Goal: Task Accomplishment & Management: Use online tool/utility

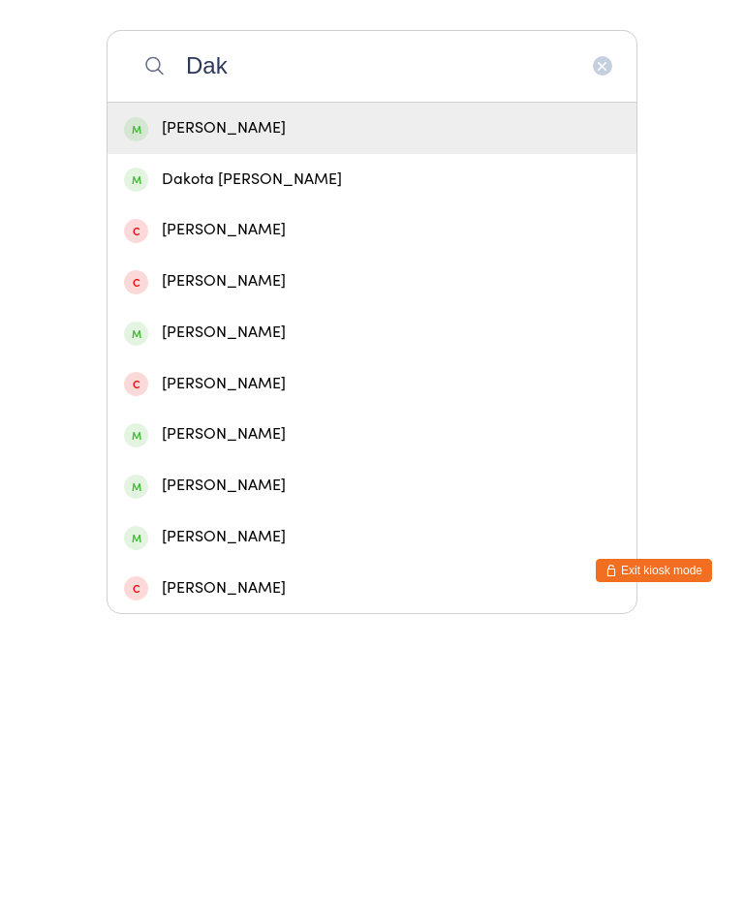
type input "Dak"
click at [247, 477] on div "Dakota [PERSON_NAME]" at bounding box center [372, 490] width 496 height 26
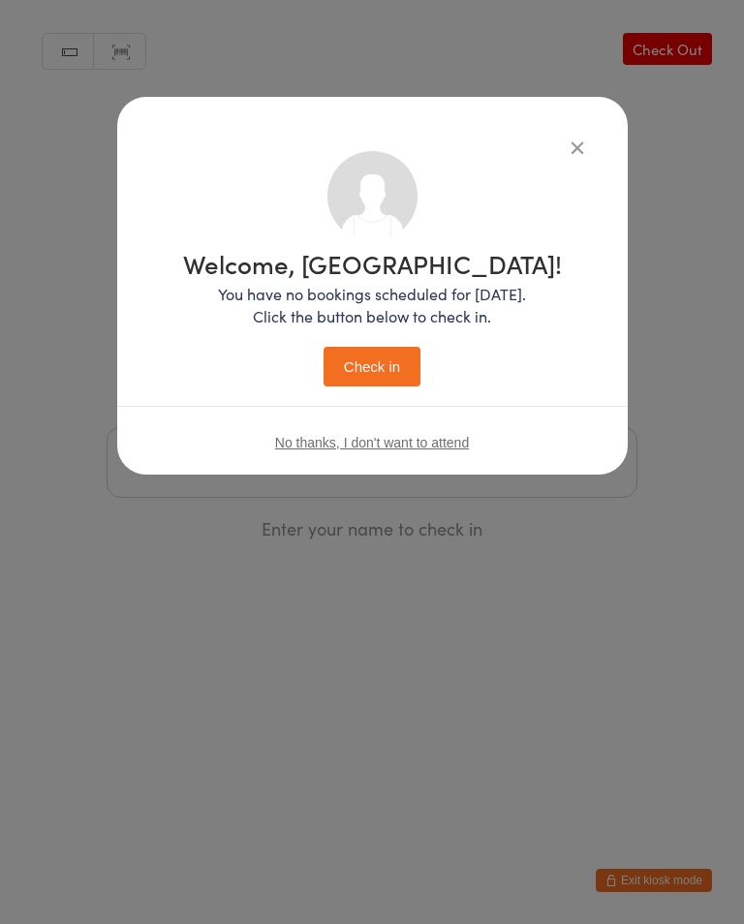
click at [375, 365] on button "Check in" at bounding box center [372, 367] width 97 height 40
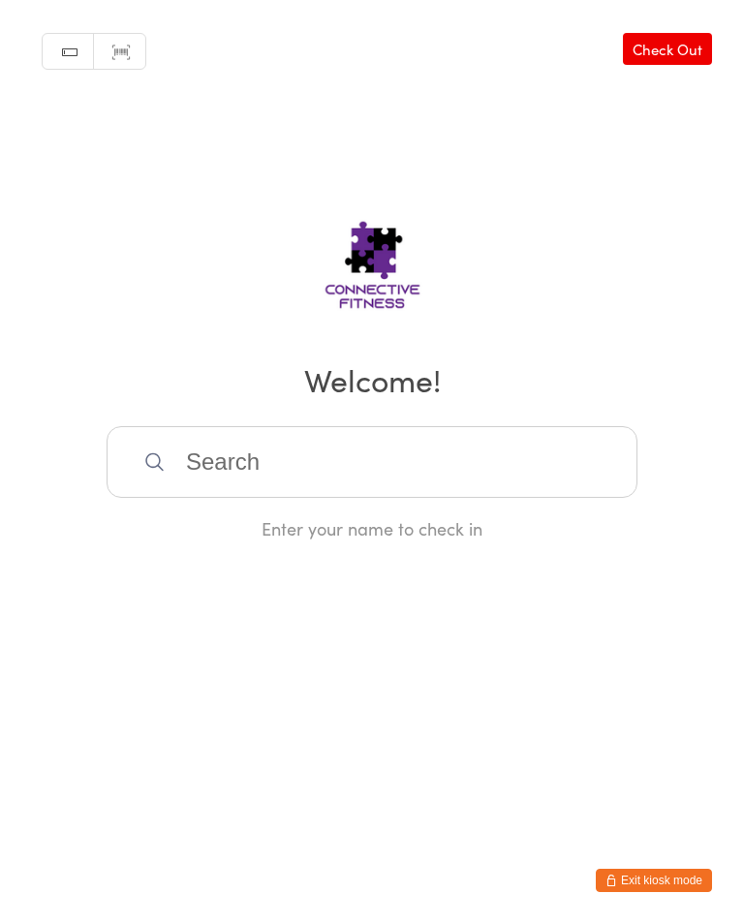
click at [249, 466] on input "search" at bounding box center [372, 462] width 531 height 72
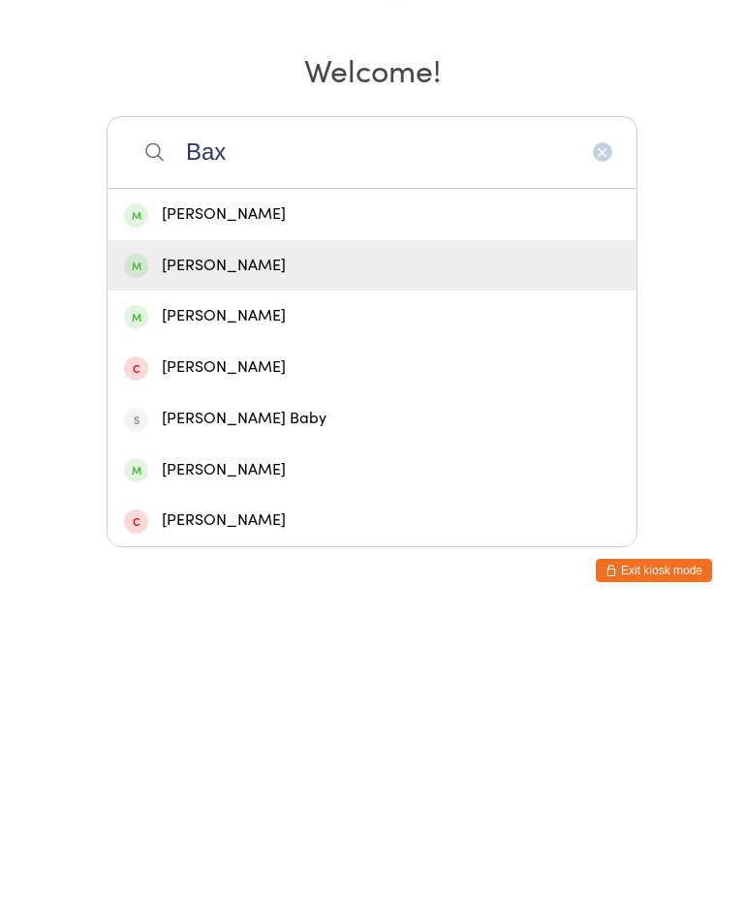
type input "Bax"
click at [265, 563] on div "[PERSON_NAME]" at bounding box center [372, 576] width 496 height 26
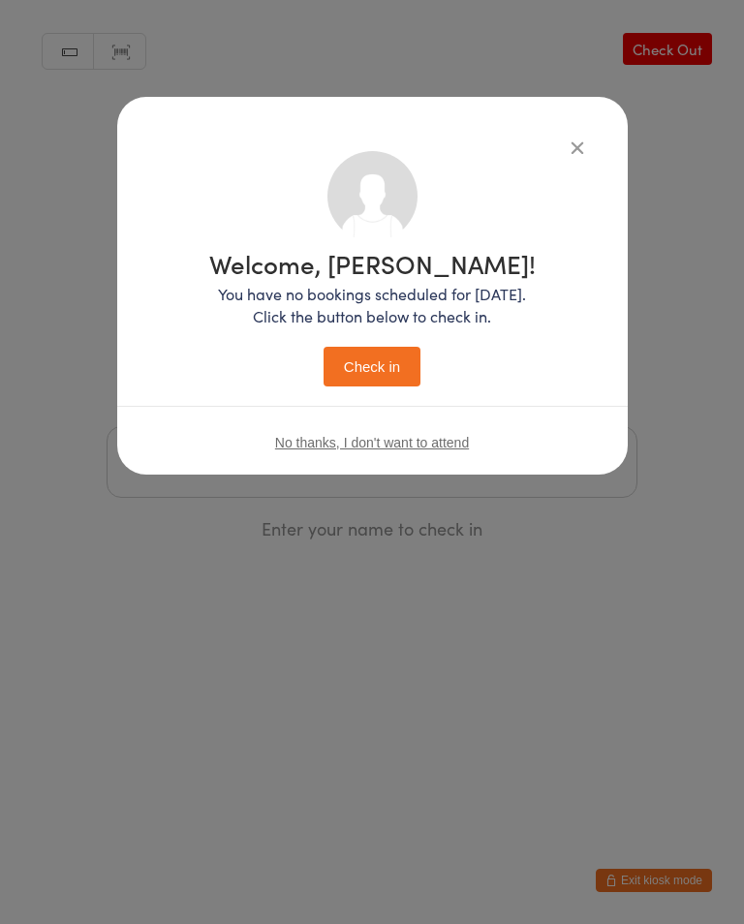
click at [378, 370] on button "Check in" at bounding box center [372, 367] width 97 height 40
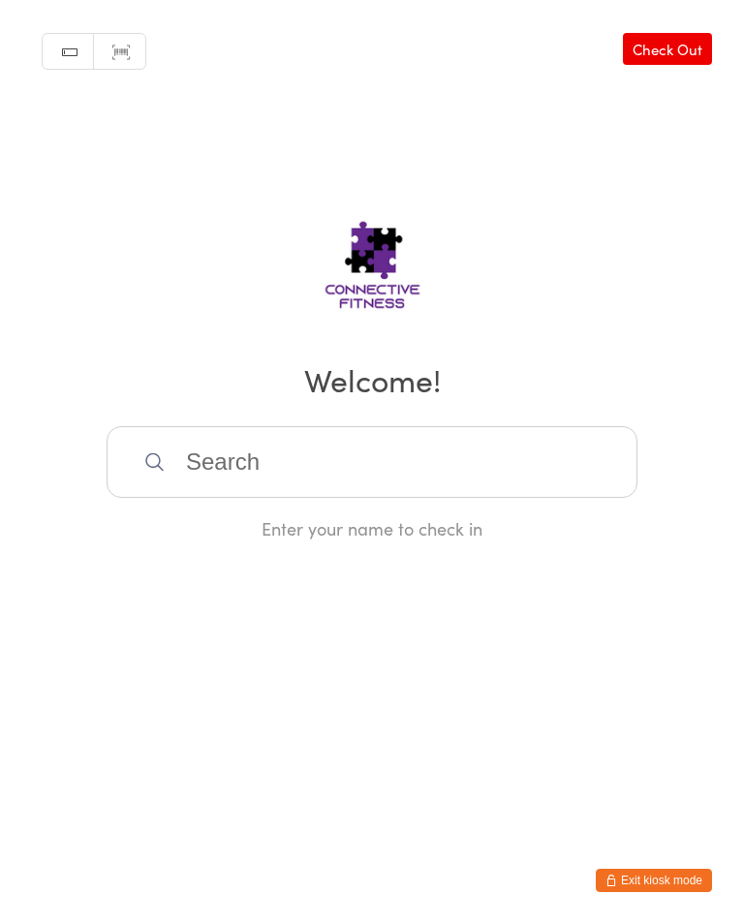
click at [312, 476] on input "search" at bounding box center [372, 462] width 531 height 72
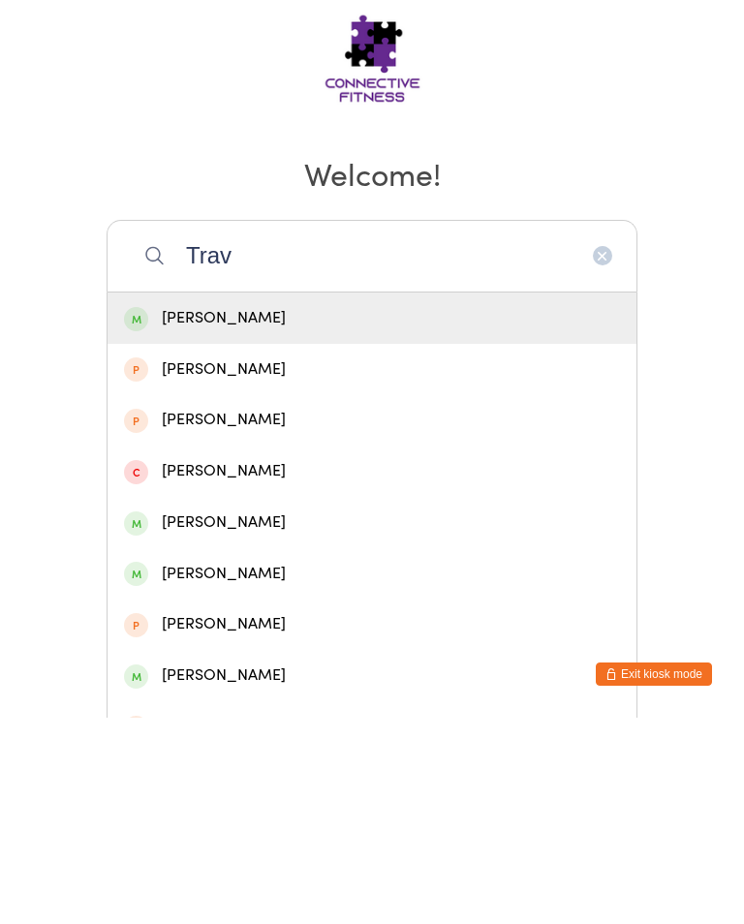
type input "Trav"
click at [213, 512] on div "[PERSON_NAME]" at bounding box center [372, 525] width 496 height 26
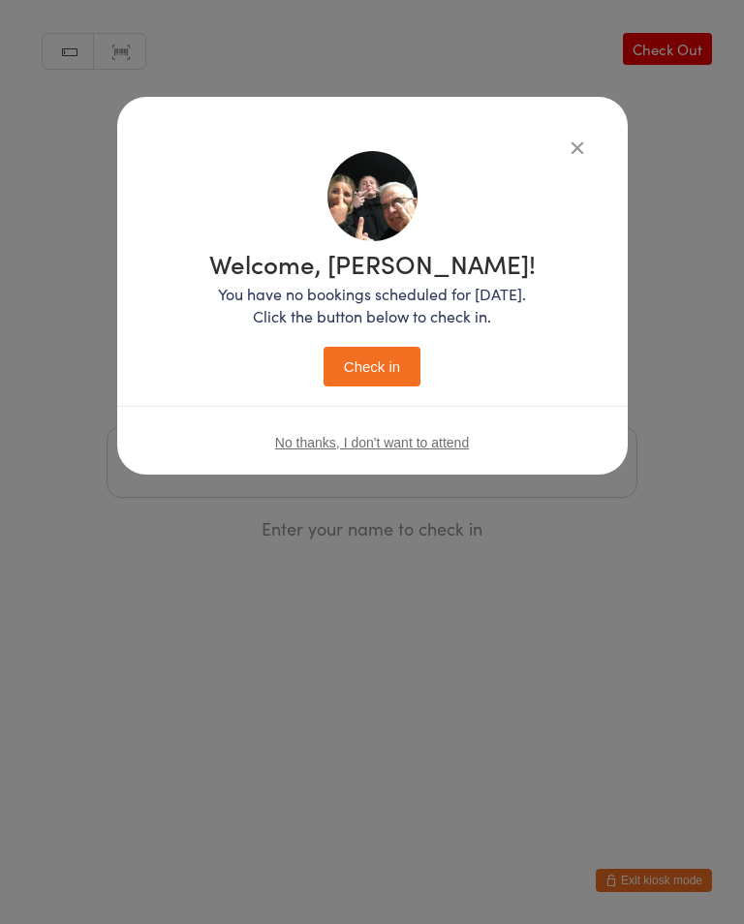
click at [360, 372] on button "Check in" at bounding box center [372, 367] width 97 height 40
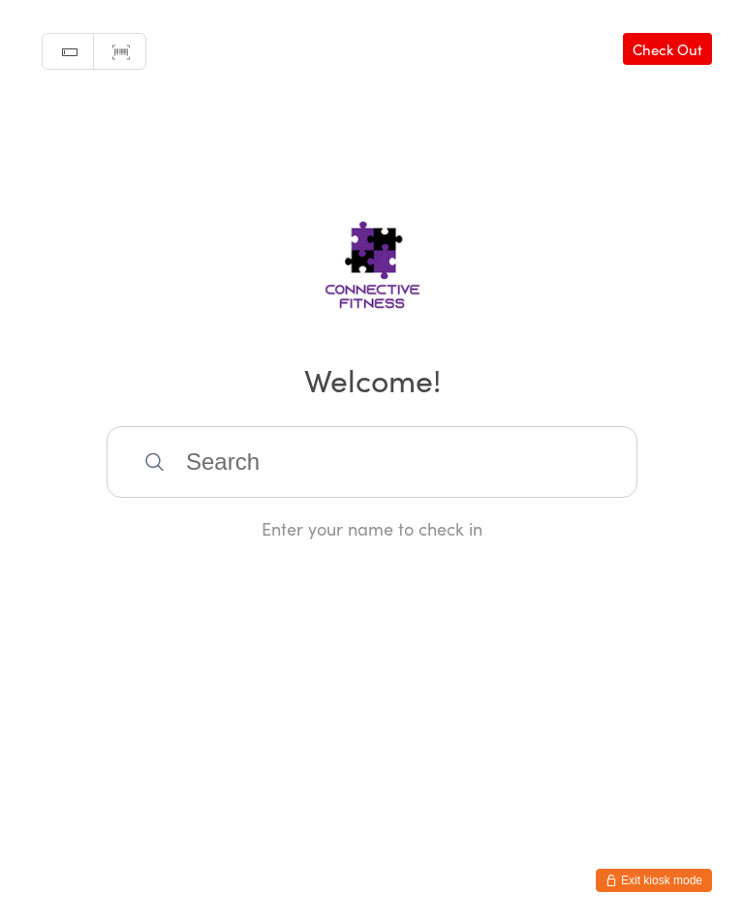
click at [425, 439] on input "search" at bounding box center [372, 462] width 531 height 72
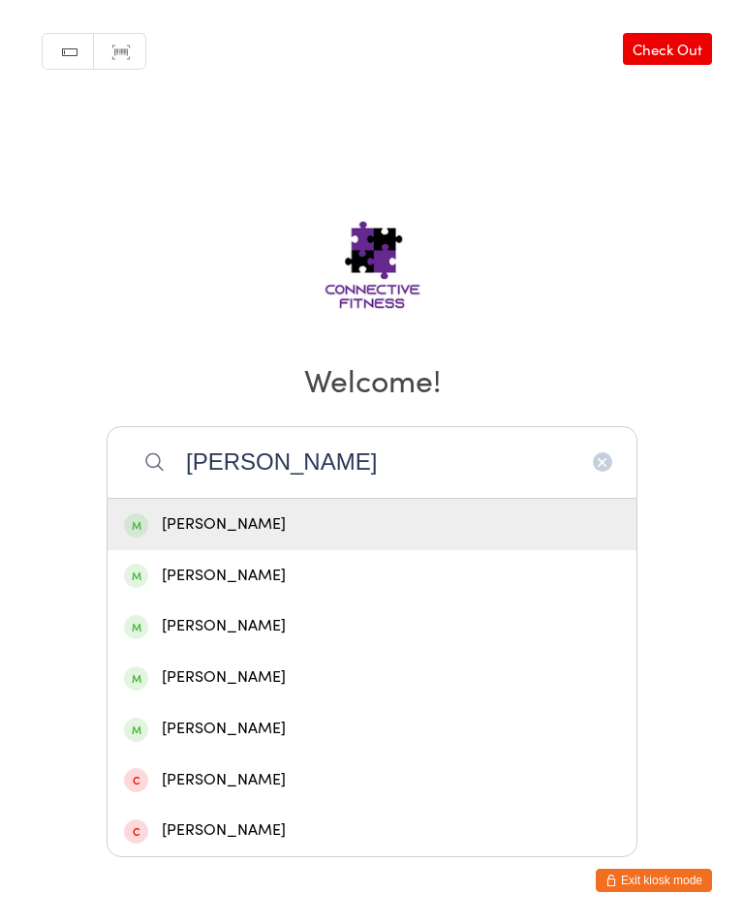
type input "[PERSON_NAME]"
click at [345, 538] on div "[PERSON_NAME]" at bounding box center [372, 525] width 496 height 26
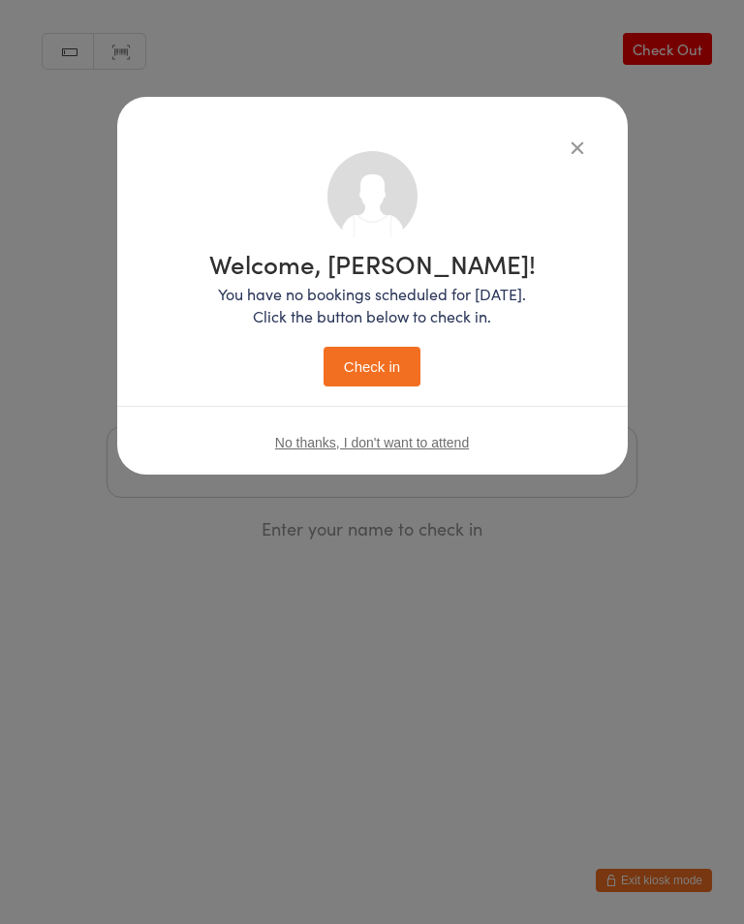
click at [388, 372] on button "Check in" at bounding box center [372, 367] width 97 height 40
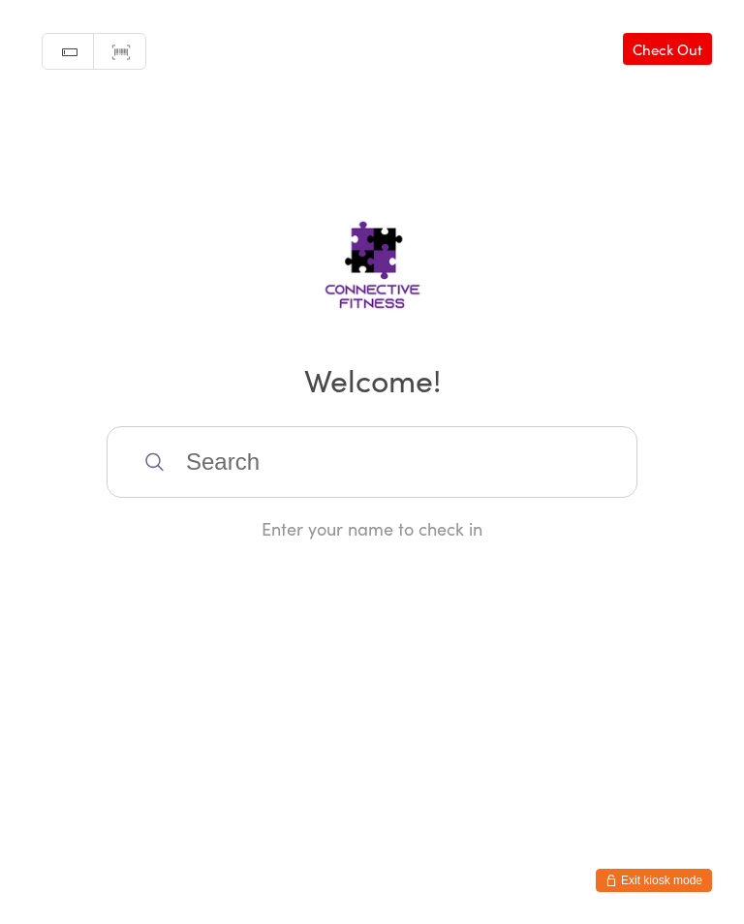
click at [523, 485] on input "search" at bounding box center [372, 462] width 531 height 72
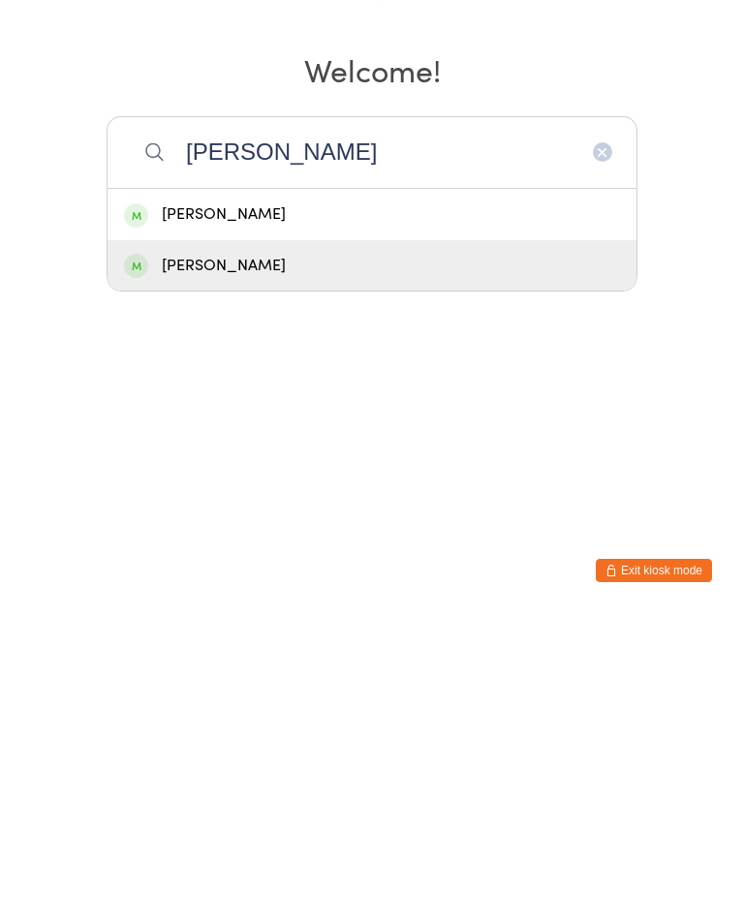
type input "[PERSON_NAME]"
click at [266, 563] on div "[PERSON_NAME]" at bounding box center [372, 576] width 496 height 26
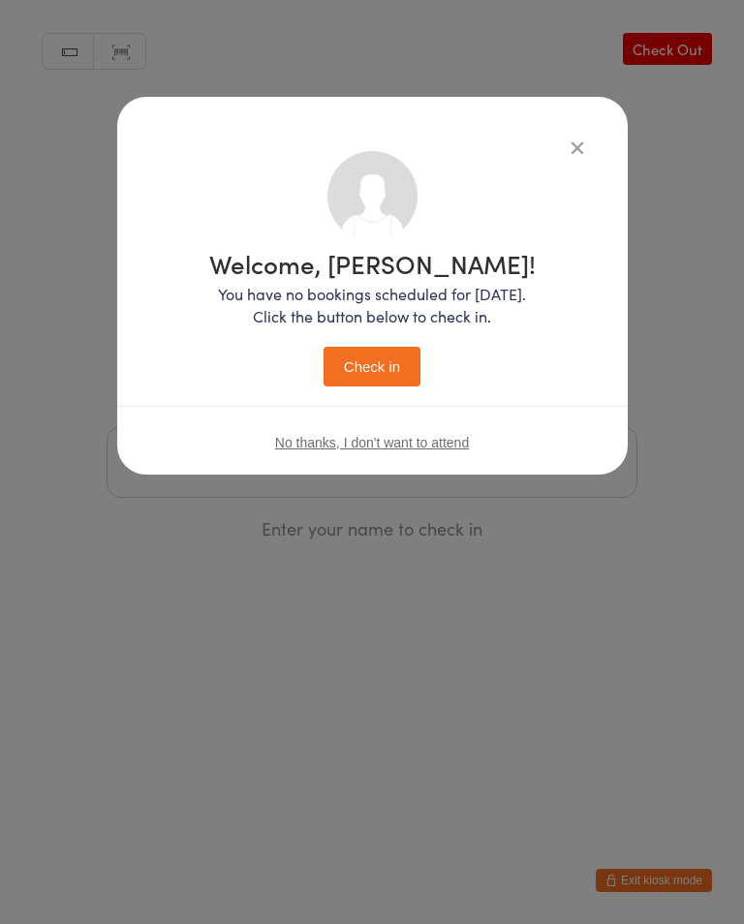
click at [376, 365] on button "Check in" at bounding box center [372, 367] width 97 height 40
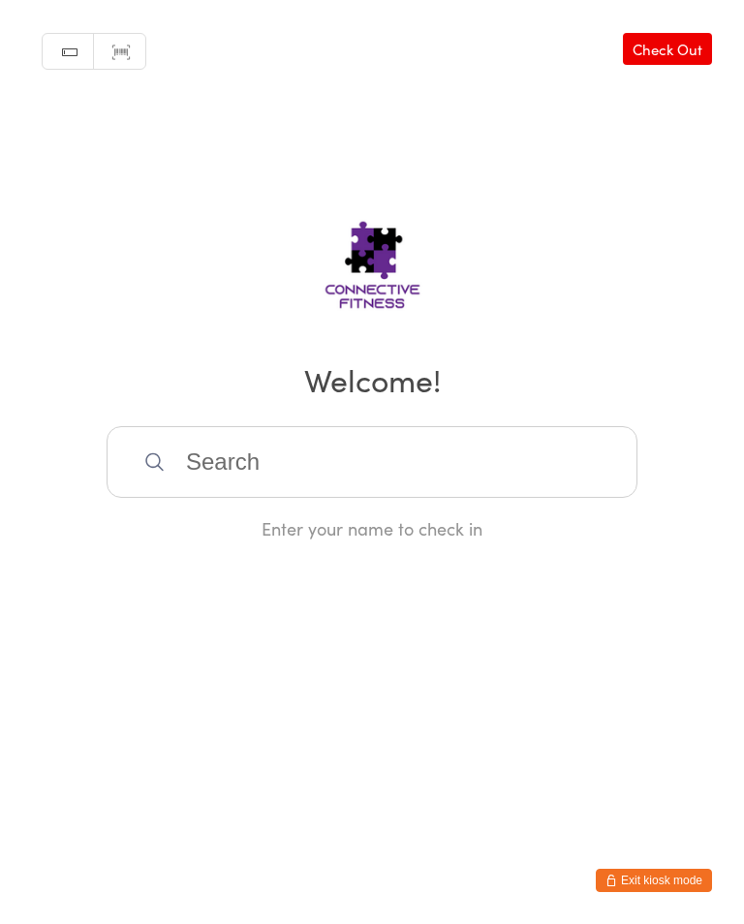
click at [457, 457] on input "search" at bounding box center [372, 462] width 531 height 72
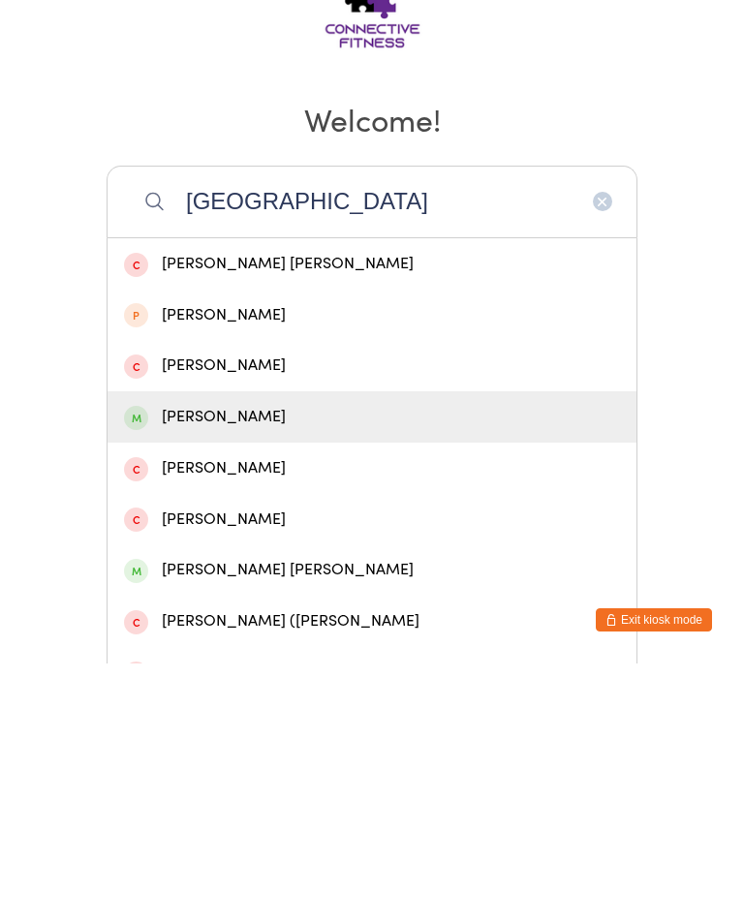
type input "[GEOGRAPHIC_DATA]"
click at [400, 652] on div "[PERSON_NAME]" at bounding box center [372, 677] width 529 height 51
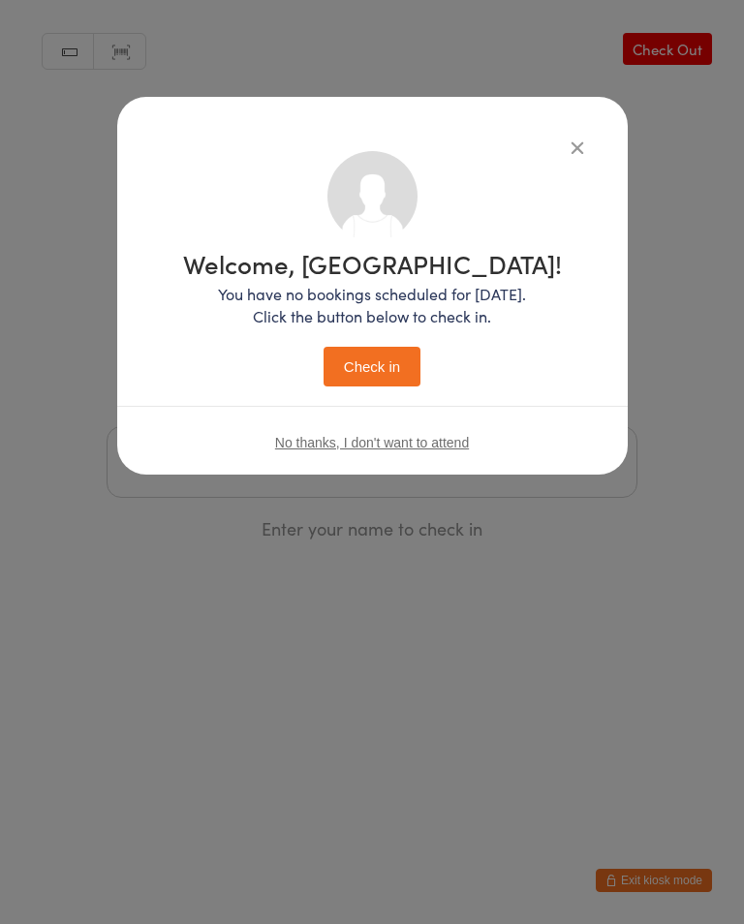
click at [405, 387] on button "Check in" at bounding box center [372, 367] width 97 height 40
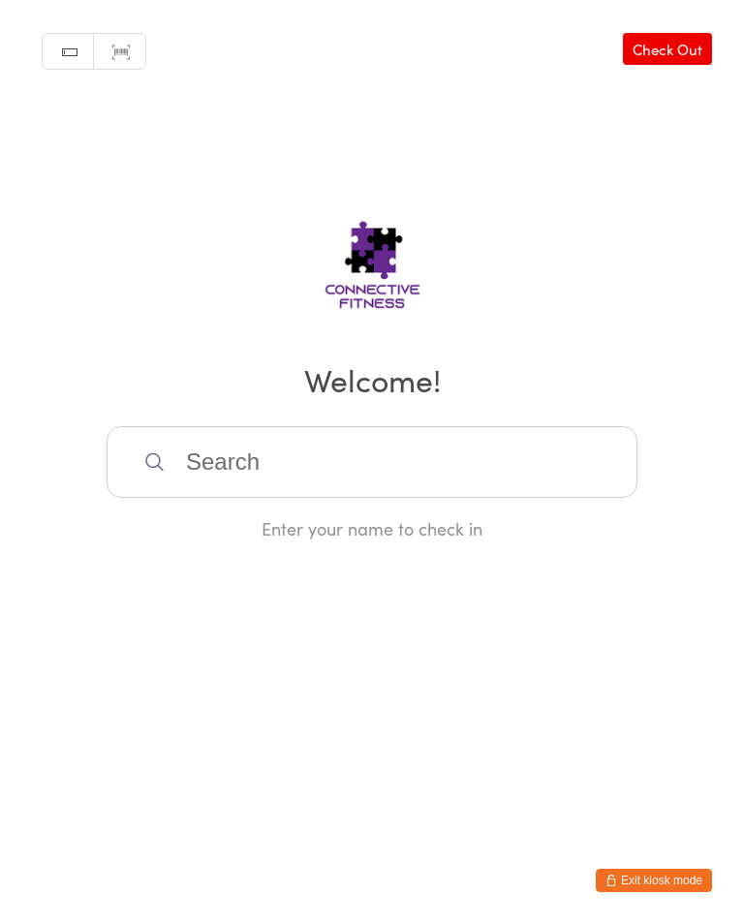
click at [374, 483] on input "search" at bounding box center [372, 462] width 531 height 72
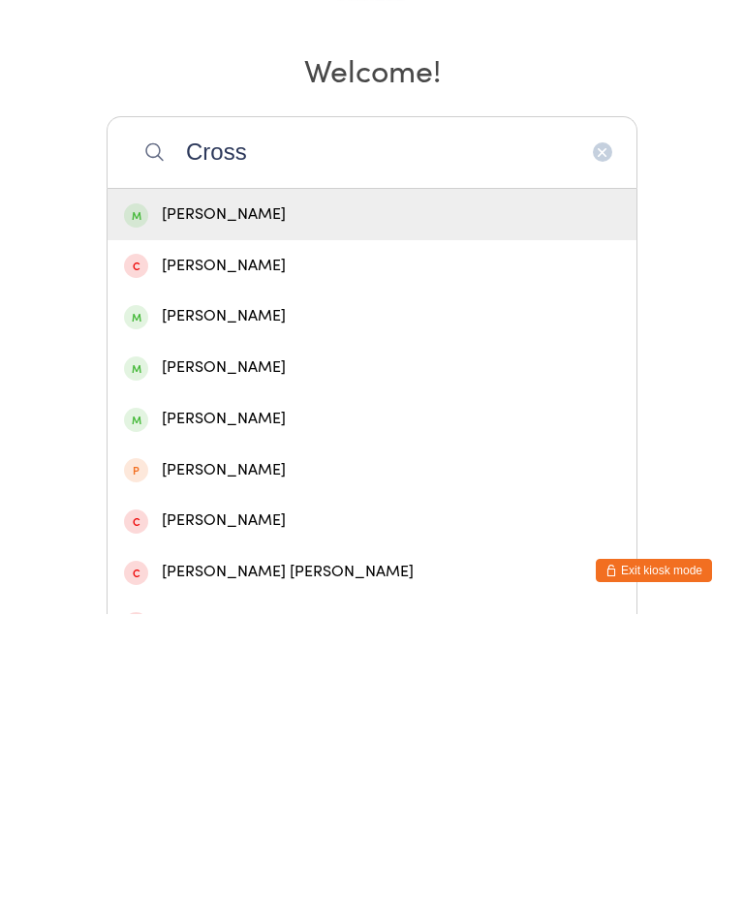
type input "Cross"
click at [341, 665] on div "[PERSON_NAME]" at bounding box center [372, 678] width 496 height 26
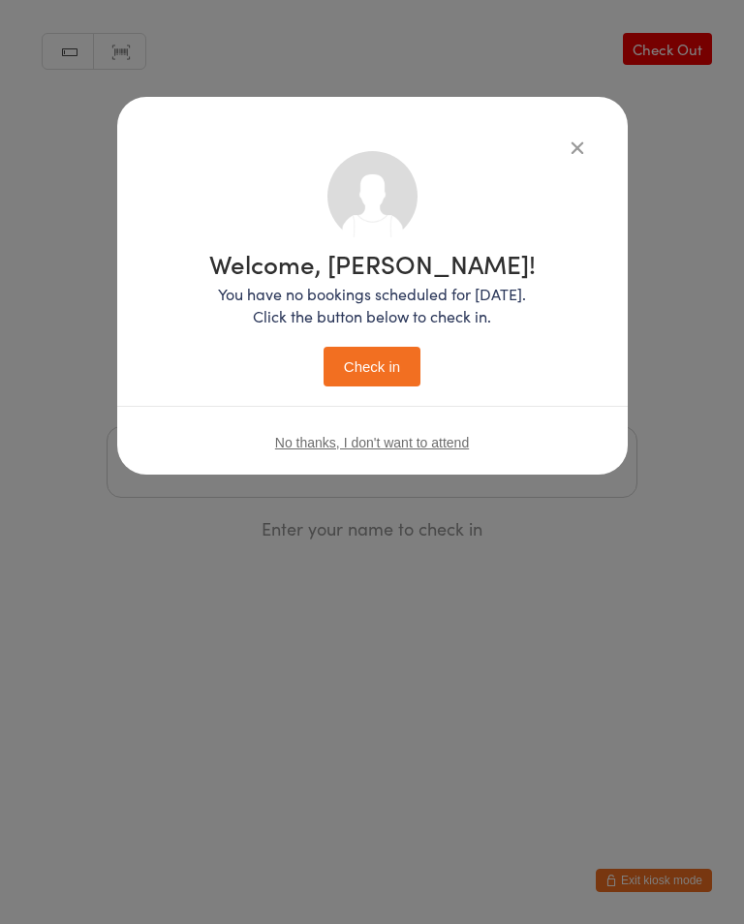
click at [412, 340] on div "Welcome, [PERSON_NAME]! You have no bookings scheduled for [DATE]. Click the bu…" at bounding box center [372, 319] width 327 height 136
click at [407, 365] on button "Check in" at bounding box center [372, 367] width 97 height 40
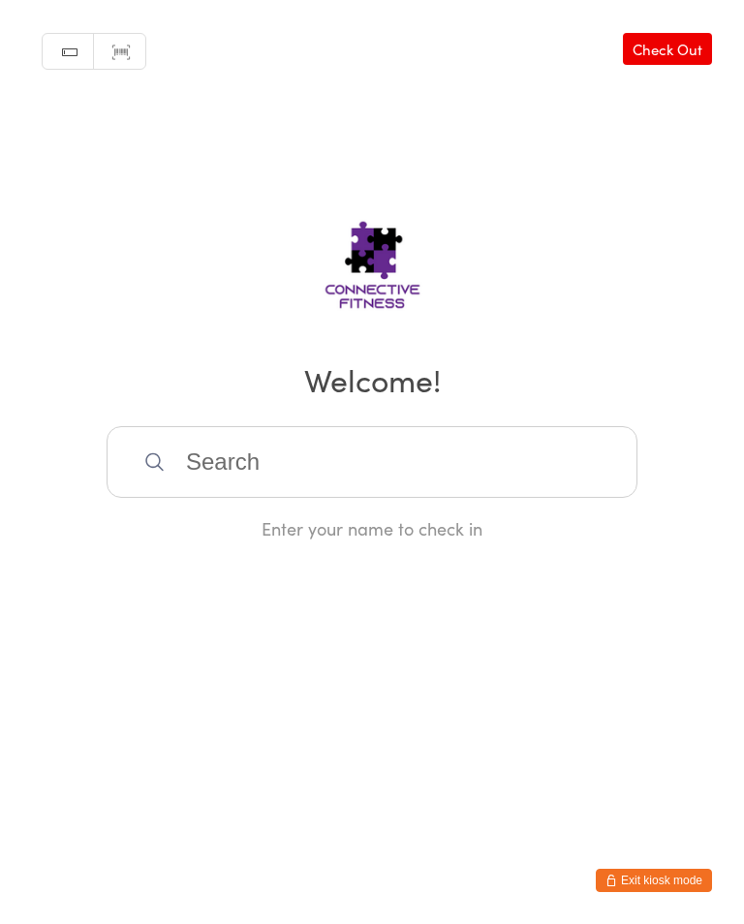
click at [513, 479] on input "search" at bounding box center [372, 462] width 531 height 72
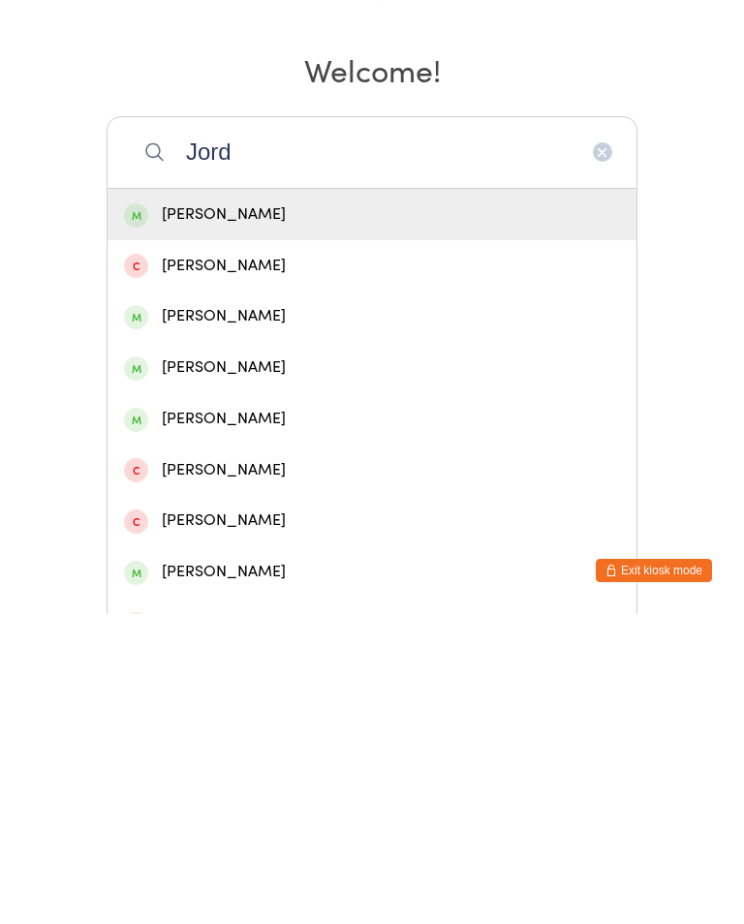
type input "Jord"
click at [328, 716] on div "[PERSON_NAME]" at bounding box center [372, 729] width 496 height 26
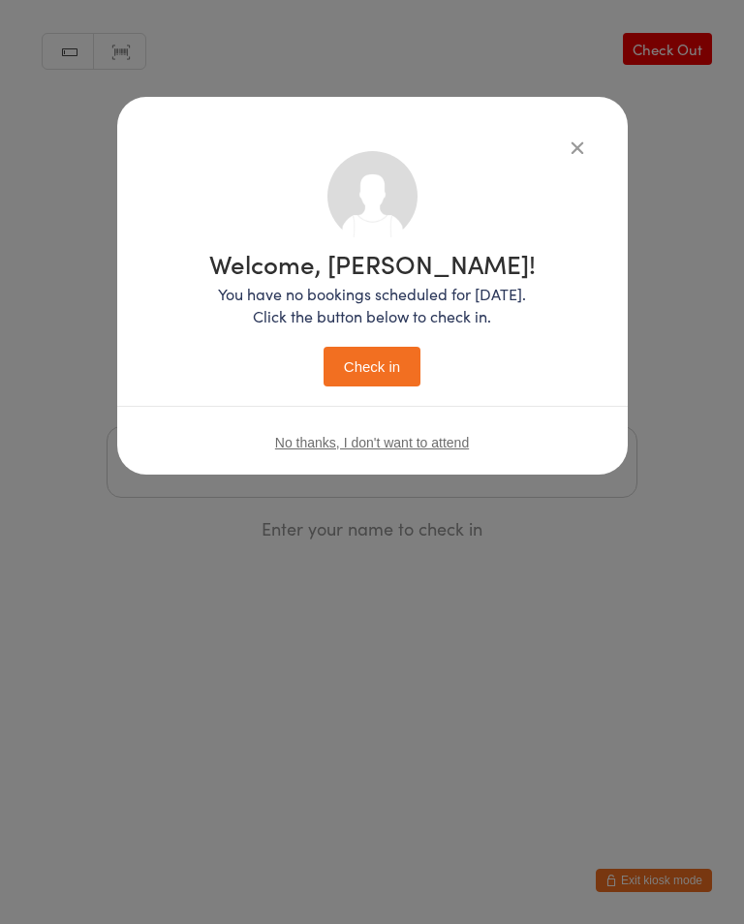
click at [390, 359] on button "Check in" at bounding box center [372, 367] width 97 height 40
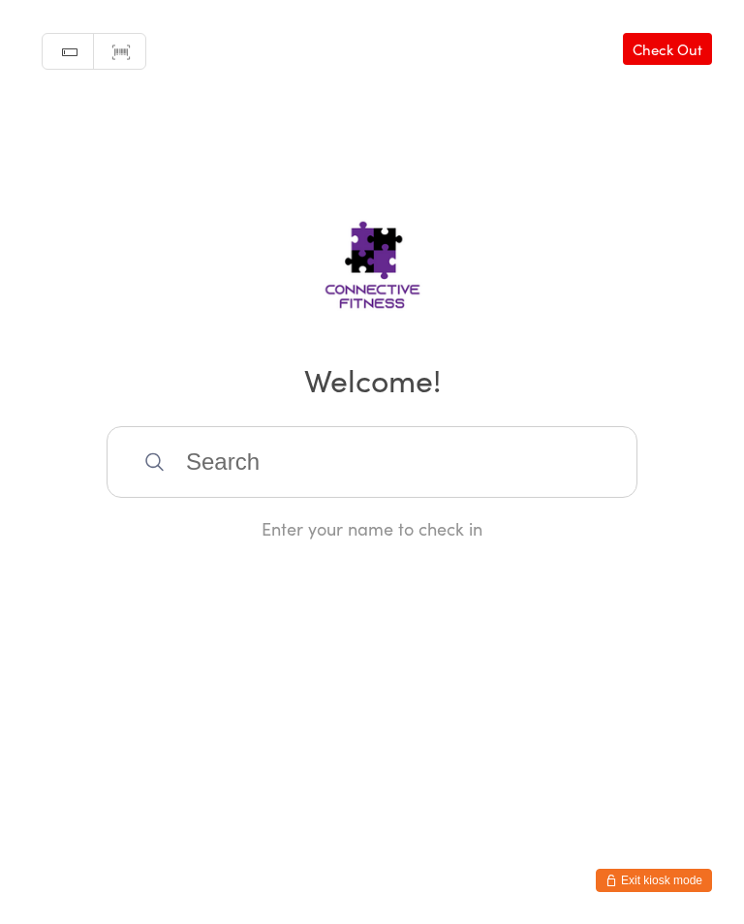
click at [387, 468] on input "search" at bounding box center [372, 462] width 531 height 72
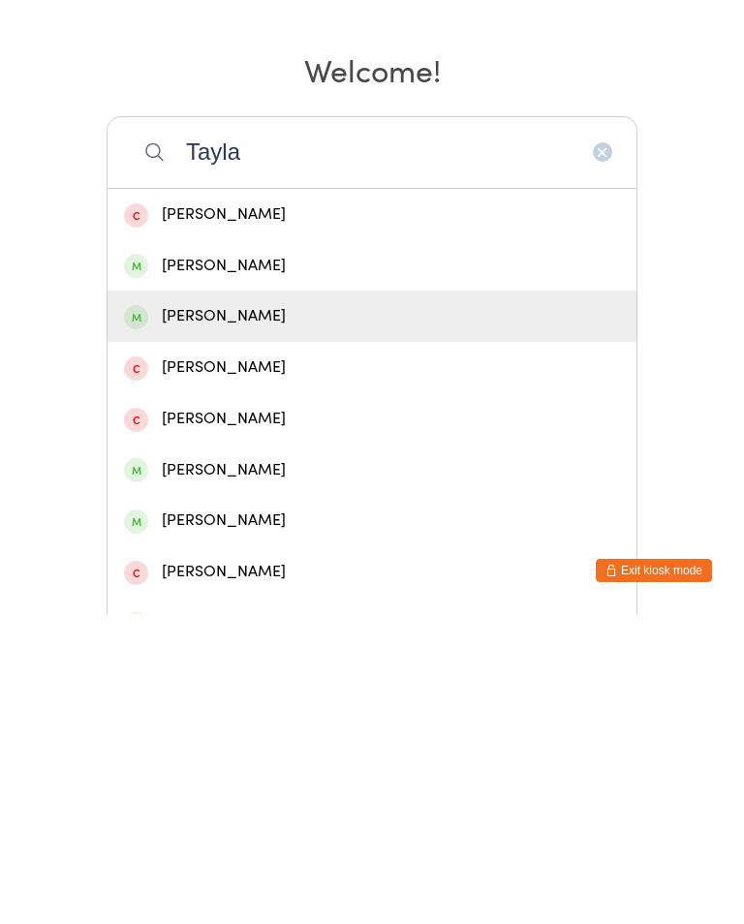
type input "Tayla"
click at [294, 613] on div "[PERSON_NAME]" at bounding box center [372, 626] width 496 height 26
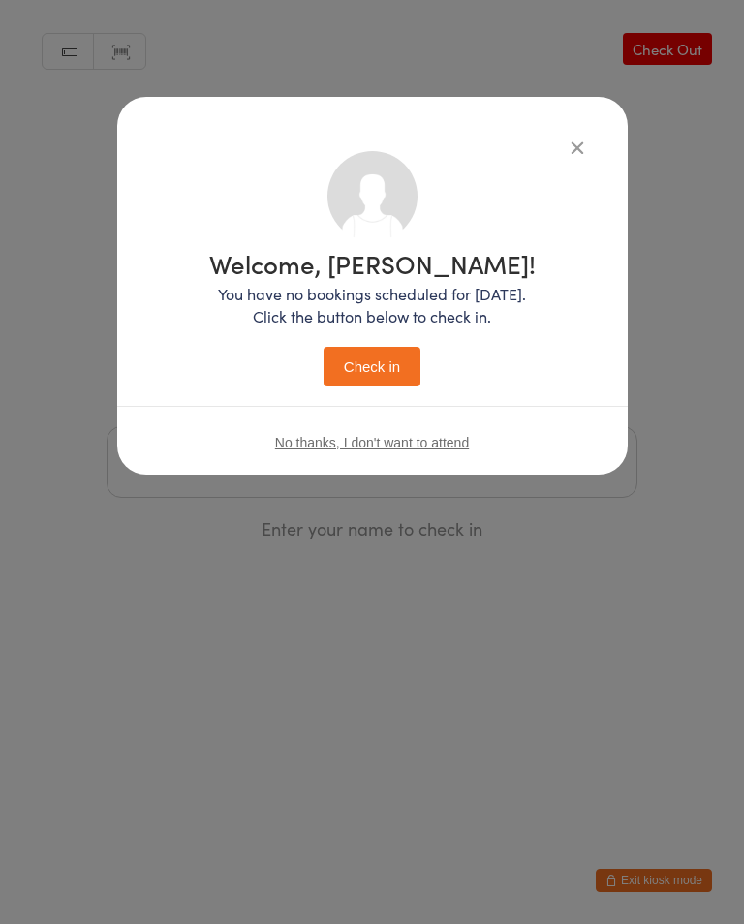
click at [351, 367] on button "Check in" at bounding box center [372, 367] width 97 height 40
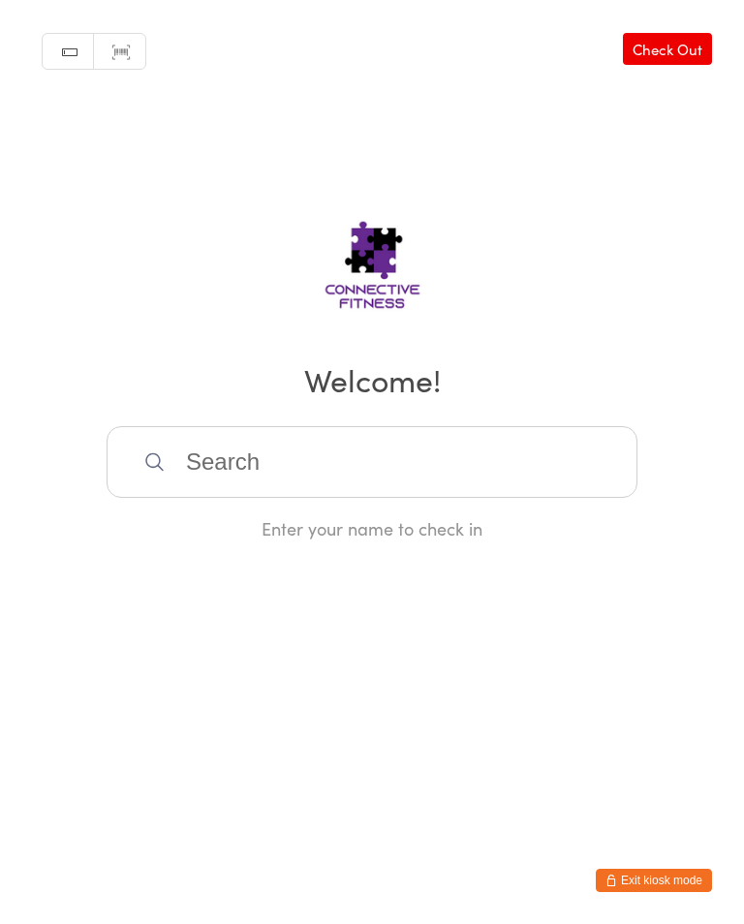
click at [206, 475] on input "search" at bounding box center [372, 462] width 531 height 72
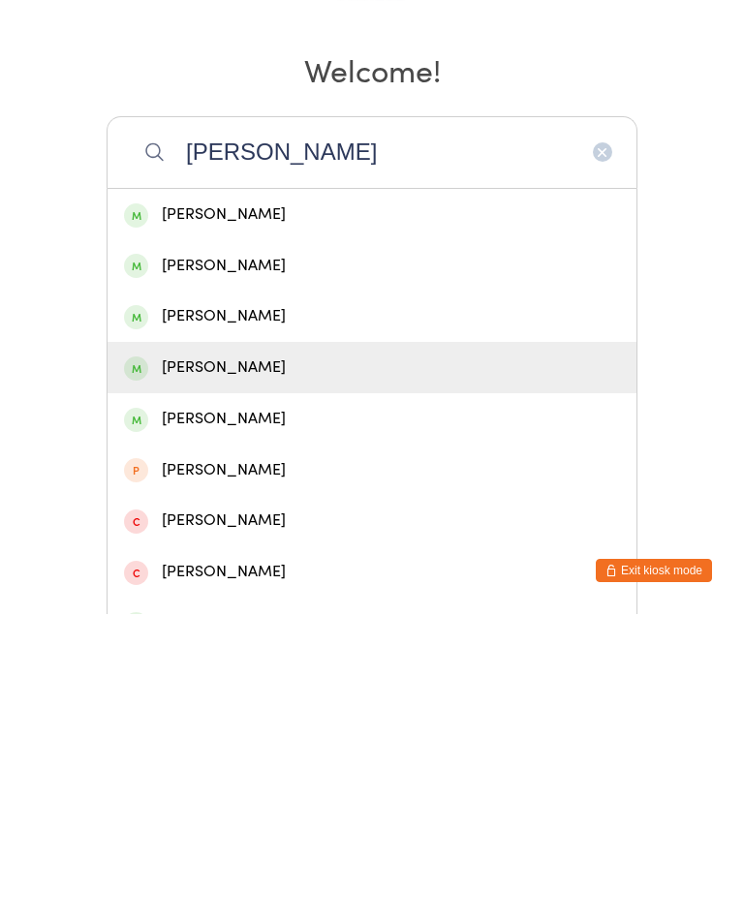
type input "[PERSON_NAME]"
click at [201, 665] on div "[PERSON_NAME]" at bounding box center [372, 678] width 496 height 26
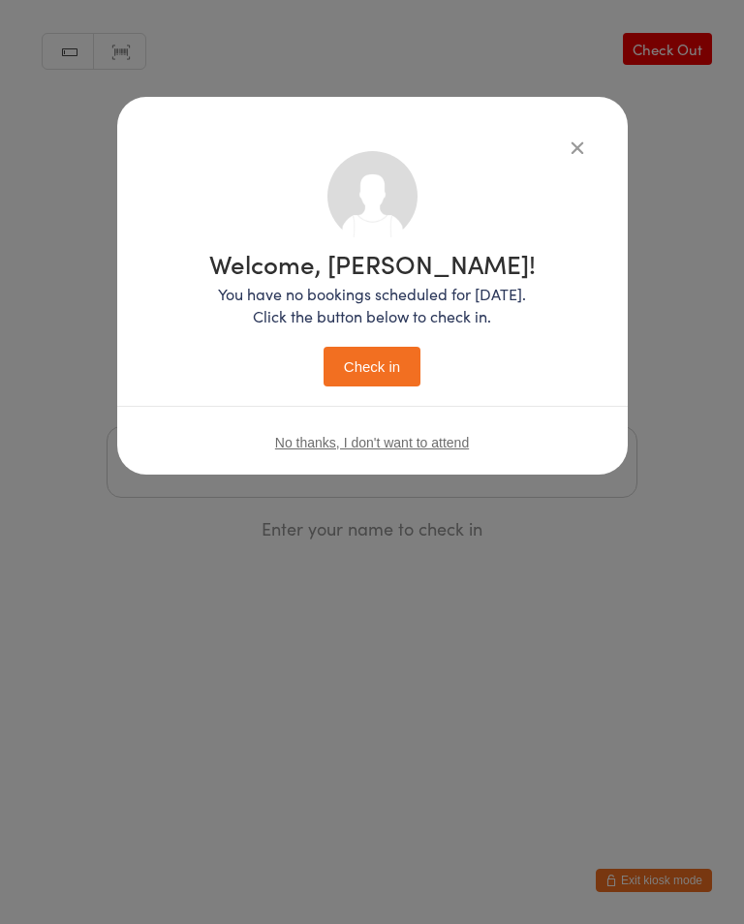
click at [365, 366] on button "Check in" at bounding box center [372, 367] width 97 height 40
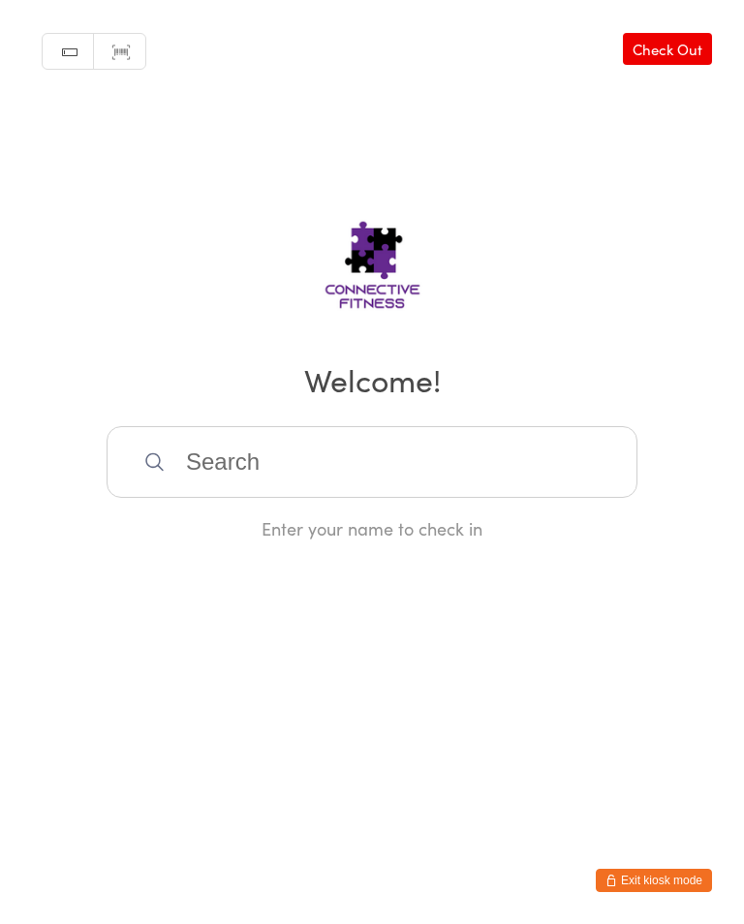
click at [313, 466] on input "search" at bounding box center [372, 462] width 531 height 72
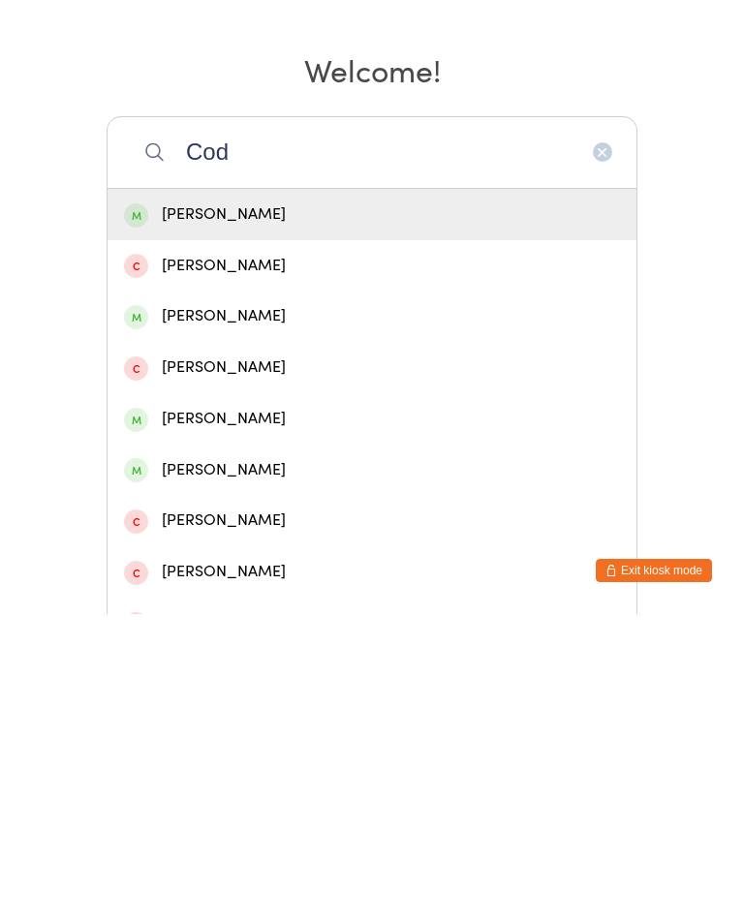
type input "Cod"
click at [336, 499] on div "[PERSON_NAME]" at bounding box center [372, 524] width 529 height 51
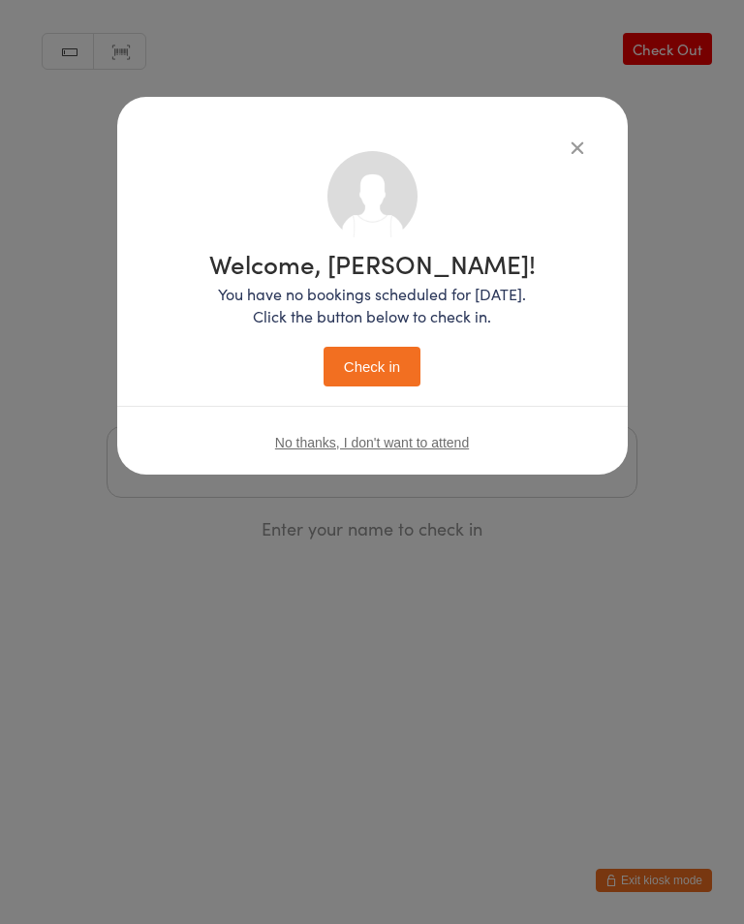
click at [343, 375] on button "Check in" at bounding box center [372, 367] width 97 height 40
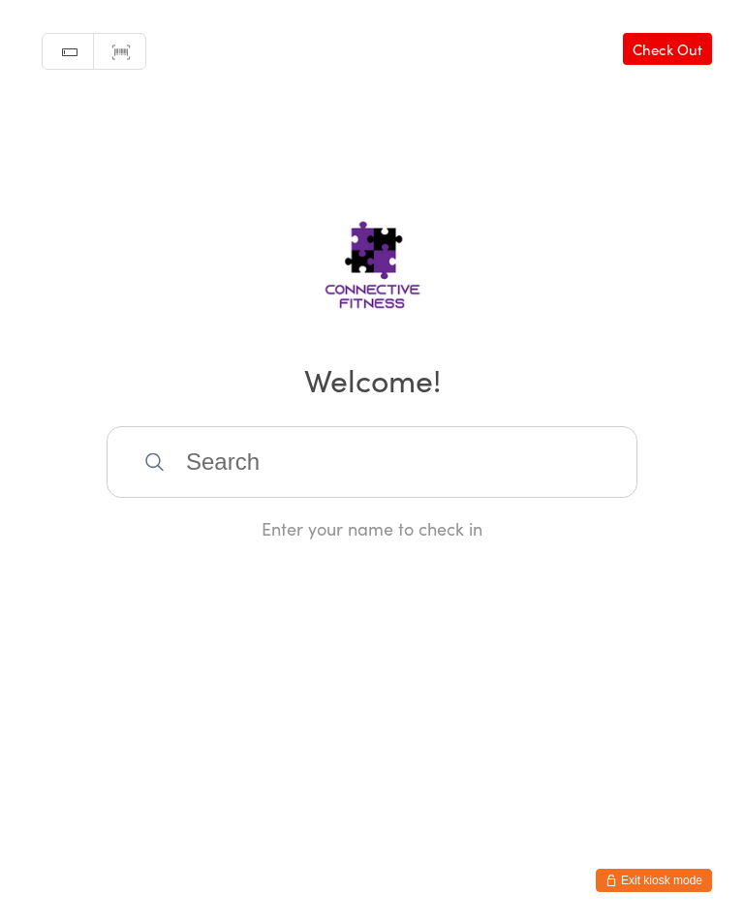
click at [197, 467] on input "search" at bounding box center [372, 462] width 531 height 72
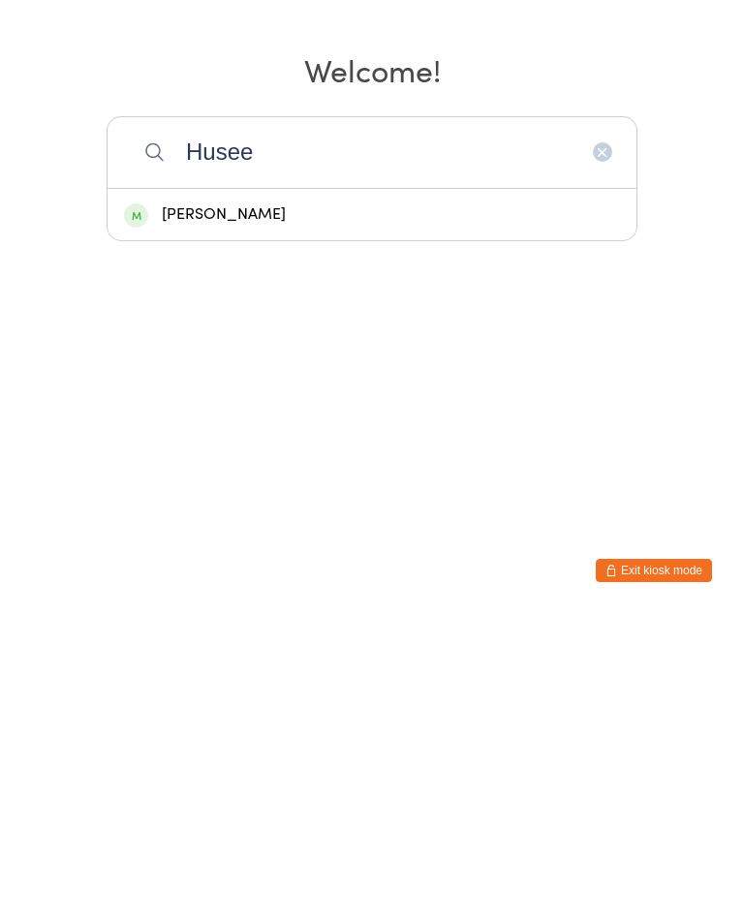
type input "Husee"
click at [194, 512] on div "[PERSON_NAME]" at bounding box center [372, 525] width 496 height 26
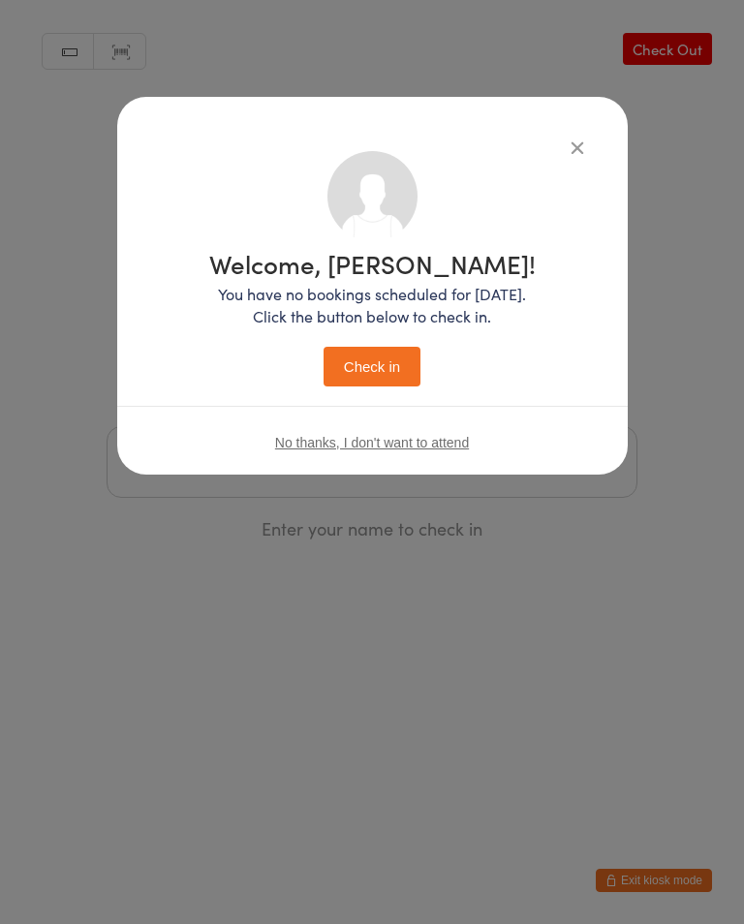
click at [360, 373] on button "Check in" at bounding box center [372, 367] width 97 height 40
